Goal: Information Seeking & Learning: Learn about a topic

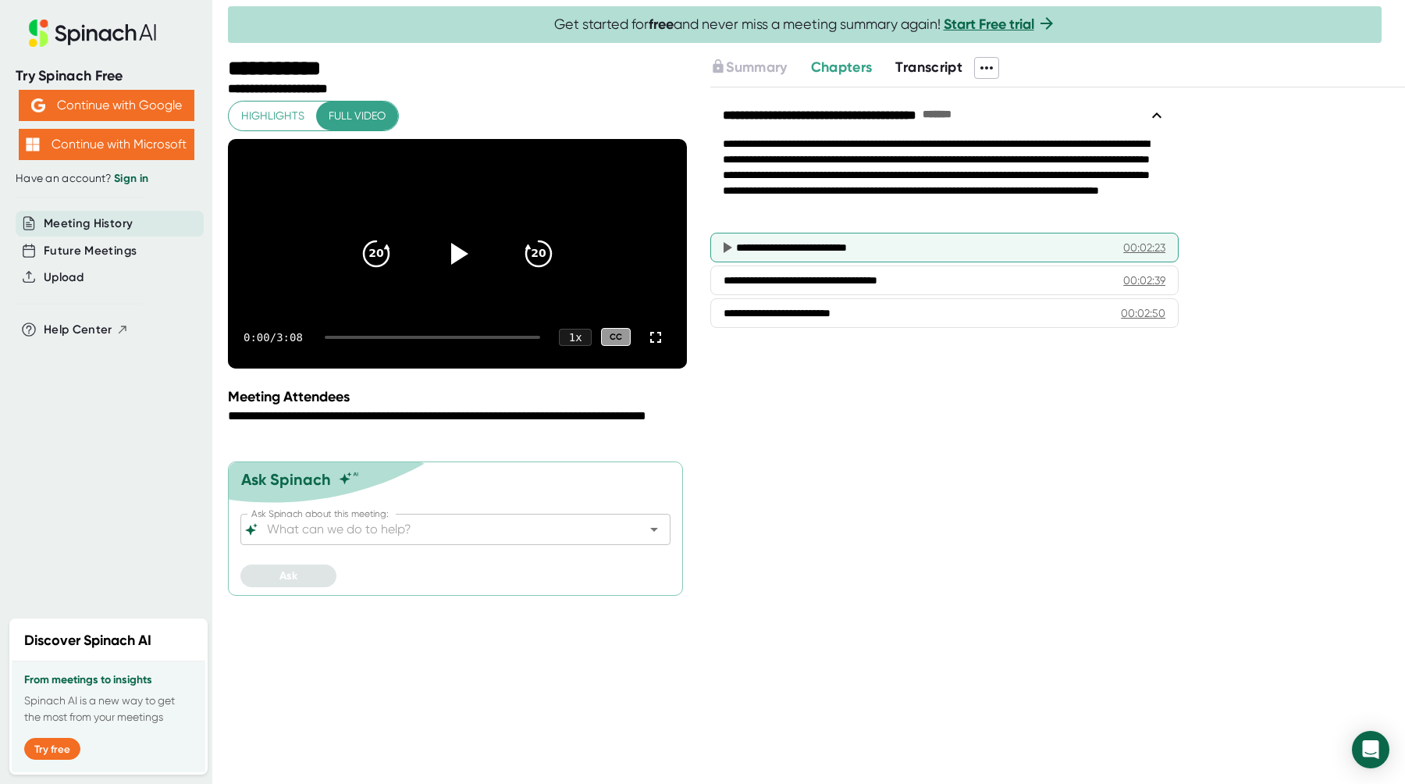
click at [725, 247] on icon at bounding box center [727, 247] width 9 height 11
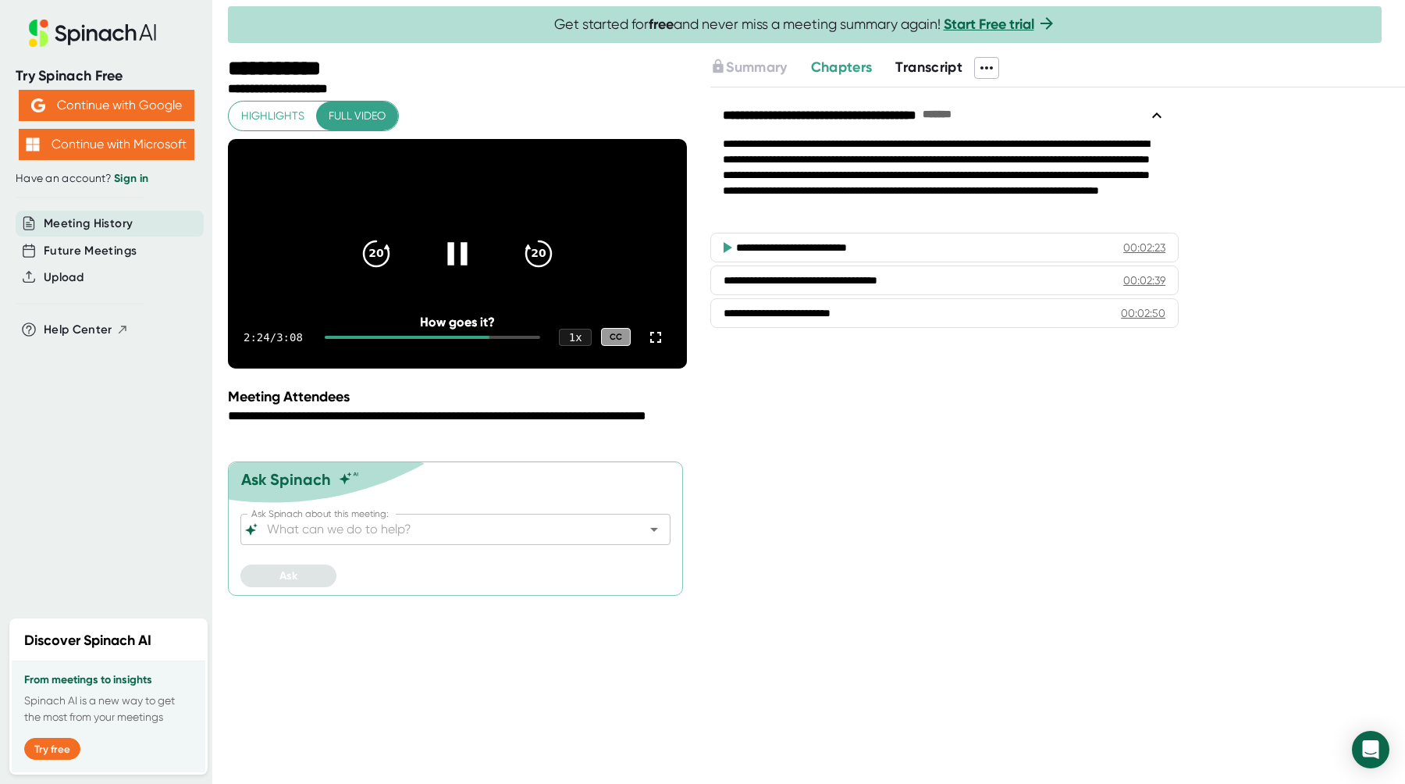
click at [461, 265] on icon at bounding box center [457, 253] width 20 height 23
click at [844, 201] on div "**********" at bounding box center [944, 183] width 468 height 94
click at [837, 66] on span "Chapters" at bounding box center [842, 67] width 62 height 17
click at [993, 70] on icon at bounding box center [986, 68] width 19 height 19
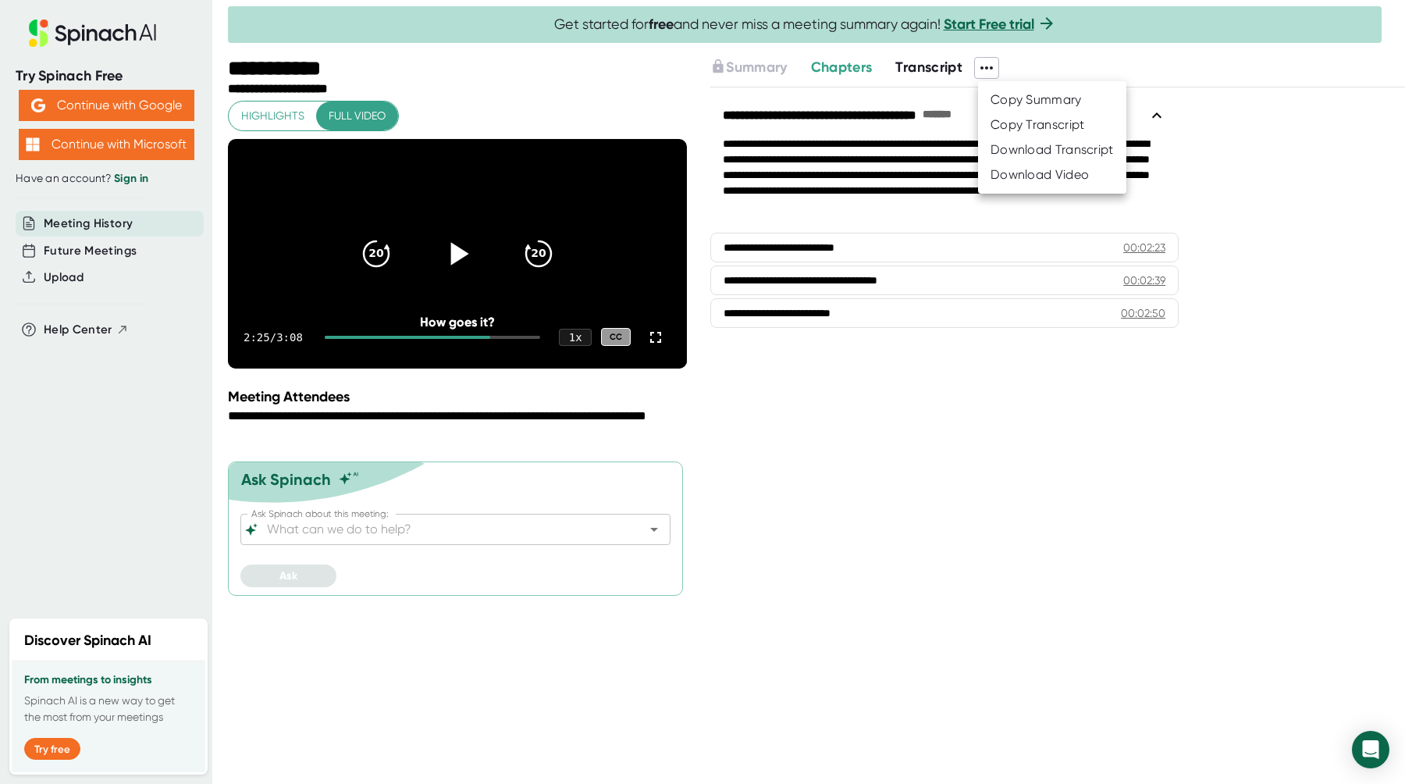
click at [993, 70] on div at bounding box center [702, 392] width 1405 height 784
